Goal: Information Seeking & Learning: Learn about a topic

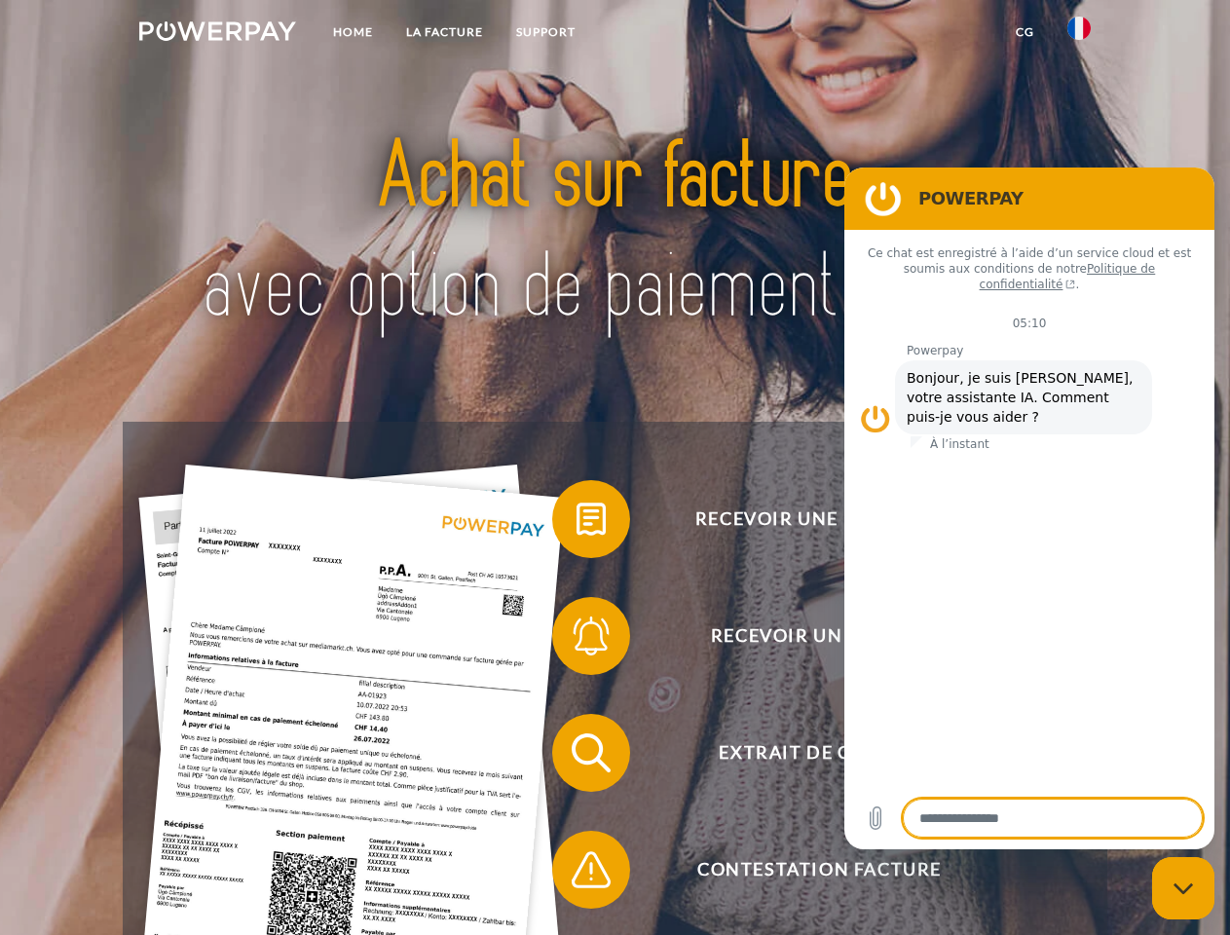
click at [217, 34] on img at bounding box center [217, 30] width 157 height 19
click at [1079, 34] on img at bounding box center [1079, 28] width 23 height 23
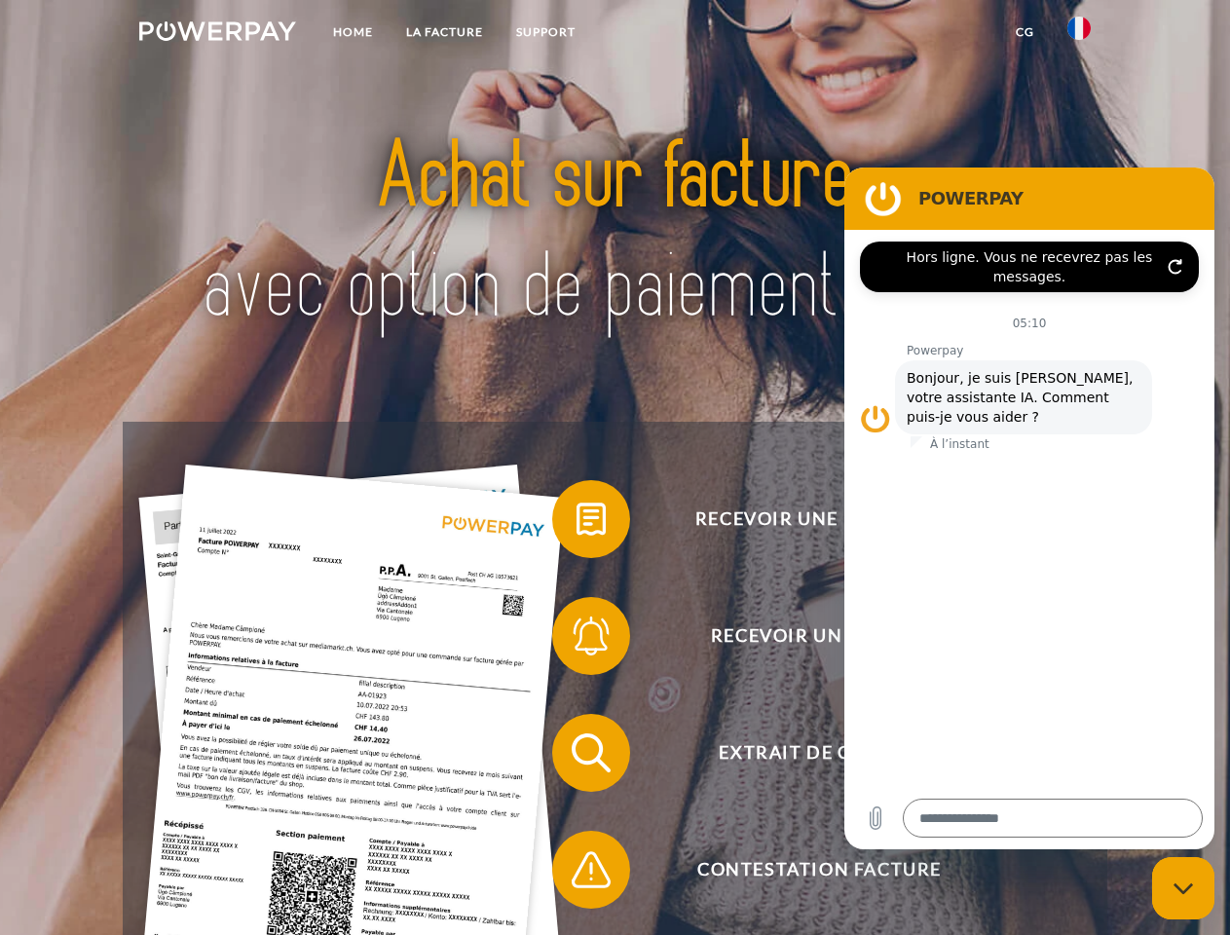
click at [1025, 32] on link "CG" at bounding box center [1025, 32] width 52 height 35
click at [577, 523] on span at bounding box center [561, 519] width 97 height 97
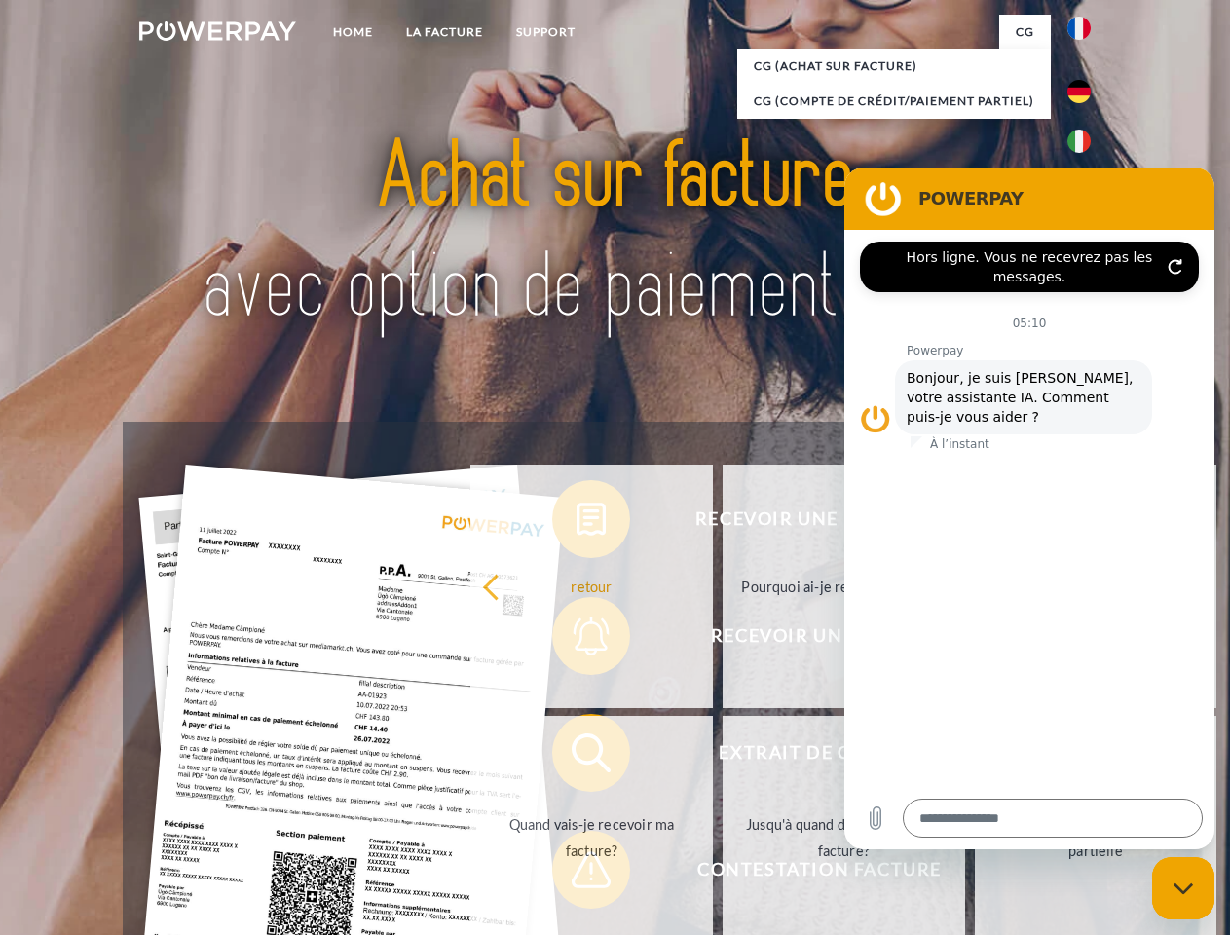
click at [577, 640] on div "Recevoir une facture ? Recevoir un rappel? Extrait de compte retour" at bounding box center [615, 811] width 984 height 779
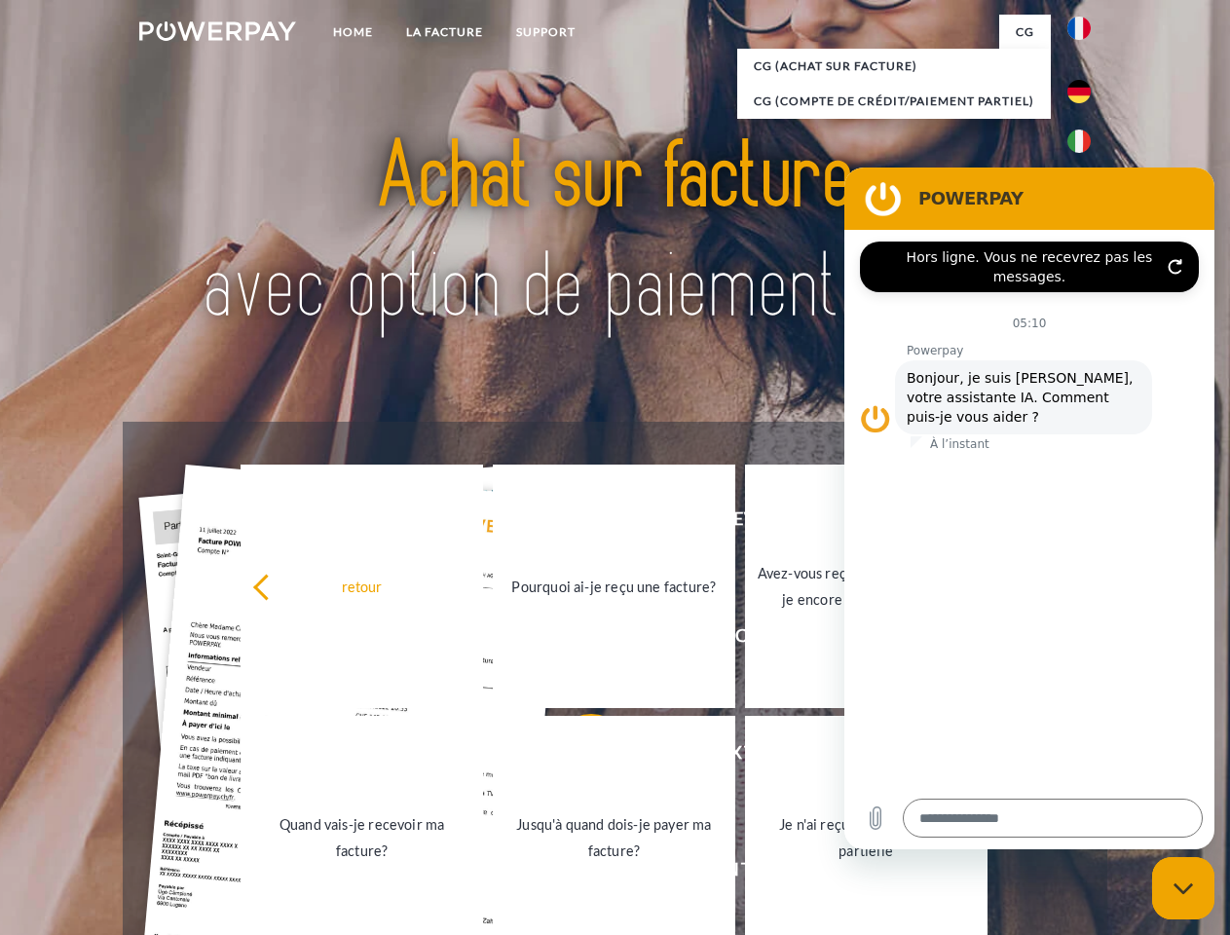
click at [577, 757] on link "Jusqu'à quand dois-je payer ma facture?" at bounding box center [614, 838] width 243 height 244
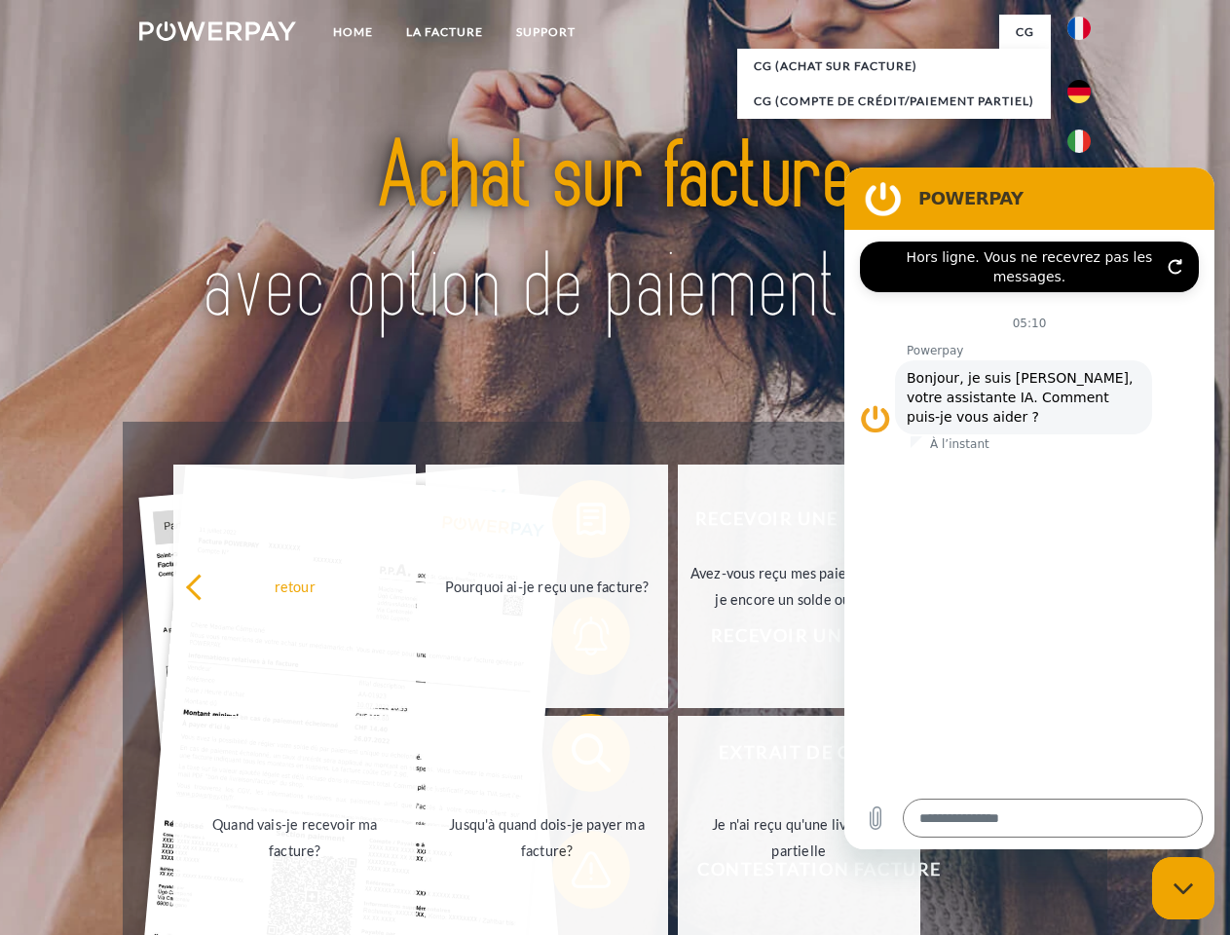
click at [577, 874] on link "Jusqu'à quand dois-je payer ma facture?" at bounding box center [547, 838] width 243 height 244
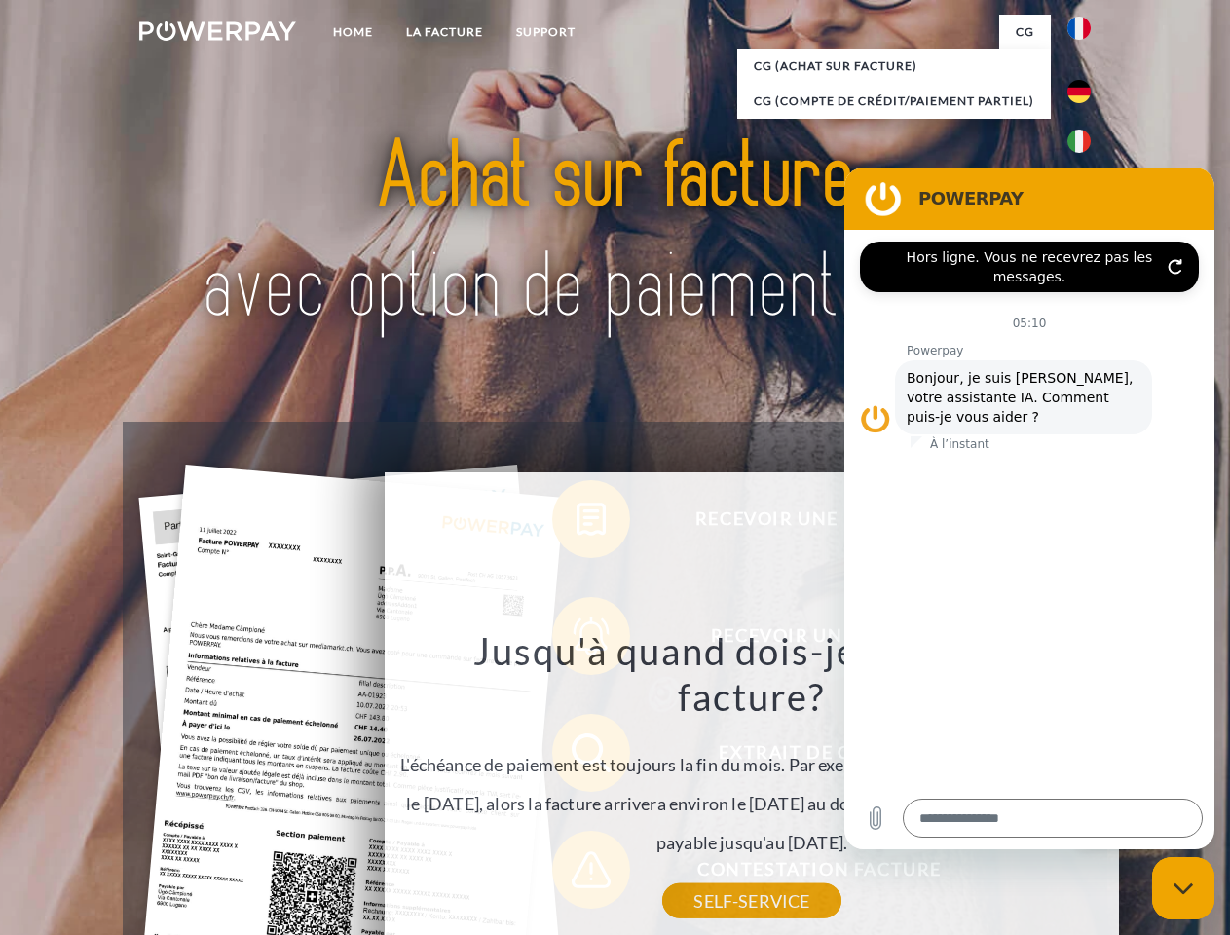
click at [1184, 888] on icon "Fermer la fenêtre de messagerie" at bounding box center [1184, 889] width 20 height 13
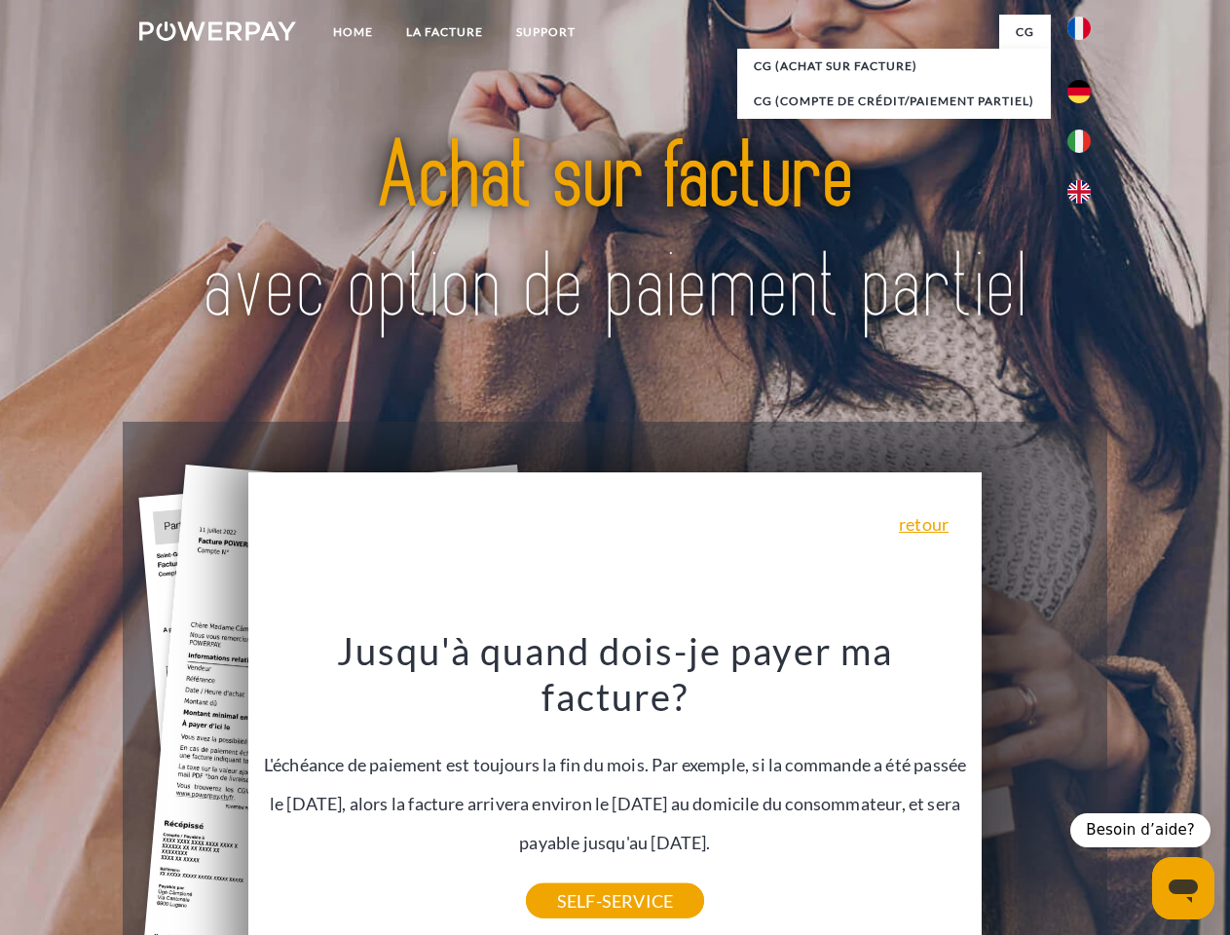
type textarea "*"
